Goal: Task Accomplishment & Management: Manage account settings

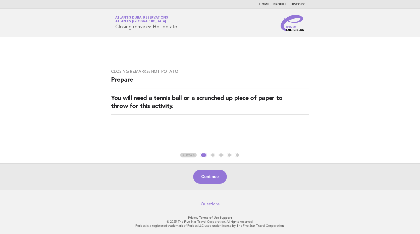
click at [160, 27] on h1 "Service Energizers Atlantis [GEOGRAPHIC_DATA] Reservations Atlantis [GEOGRAPHIC…" at bounding box center [146, 22] width 62 height 13
click at [137, 18] on link "Atlantis Dubai Reservations Atlantis Dubai" at bounding box center [141, 19] width 53 height 7
click at [292, 24] on img at bounding box center [293, 23] width 24 height 16
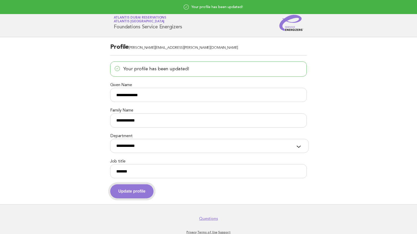
click at [134, 190] on button "Update profile" at bounding box center [131, 192] width 43 height 14
